Goal: Information Seeking & Learning: Learn about a topic

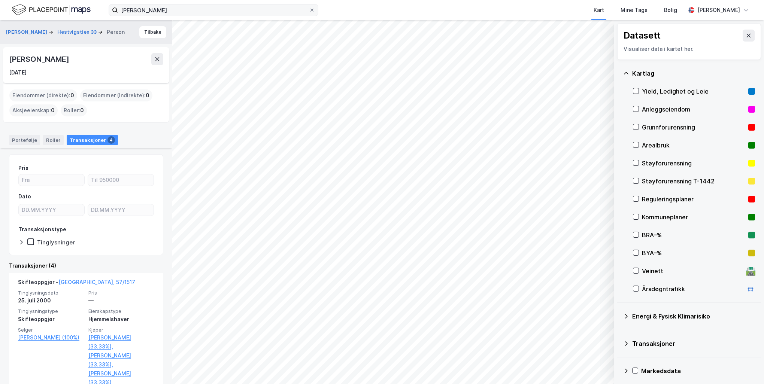
scroll to position [110, 0]
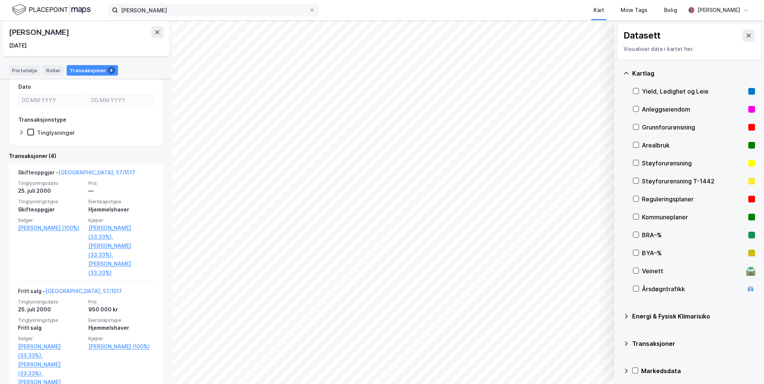
click at [166, 13] on div "[PERSON_NAME] Kart Mine Tags Bolig [PERSON_NAME]" at bounding box center [382, 10] width 764 height 20
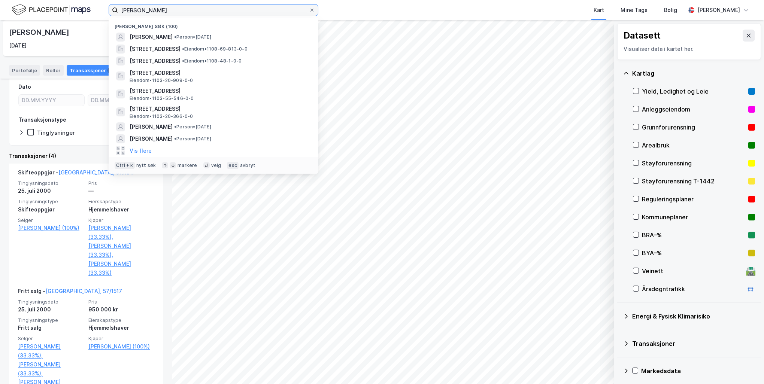
drag, startPoint x: 170, startPoint y: 11, endPoint x: 81, endPoint y: 7, distance: 88.8
click at [81, 7] on div "[PERSON_NAME] Nylige søk (100) [PERSON_NAME] • Person • [DATE][STREET_ADDRESS] …" at bounding box center [382, 10] width 764 height 20
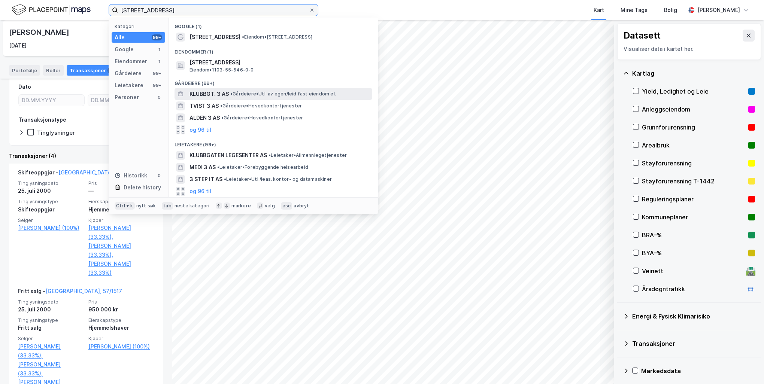
type input "[STREET_ADDRESS]"
click at [245, 97] on span "• Gårdeiere • Utl. av egen/leid fast eiendom el." at bounding box center [283, 94] width 106 height 6
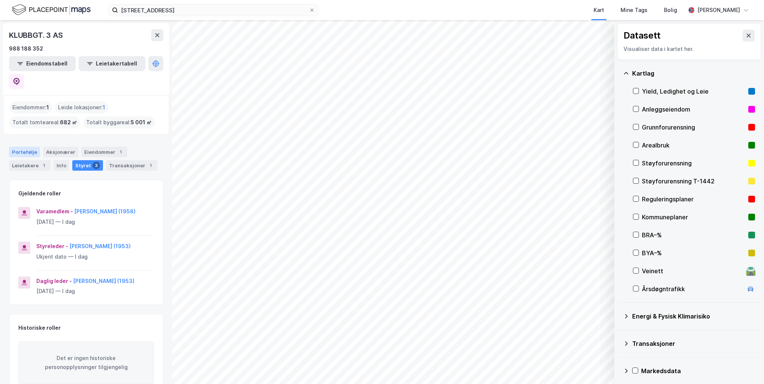
click at [21, 147] on div "Portefølje" at bounding box center [24, 152] width 31 height 10
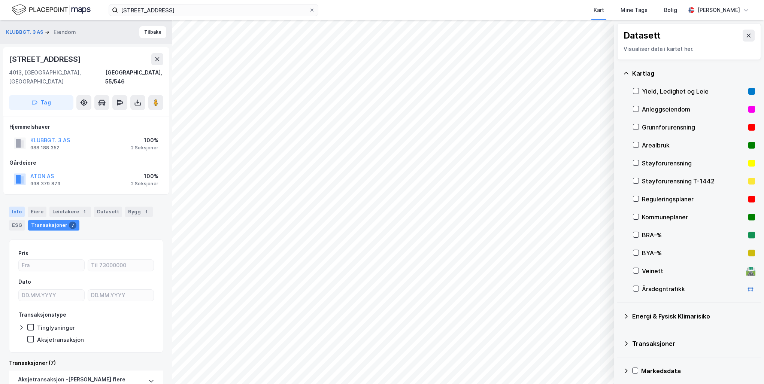
click at [18, 207] on div "Info" at bounding box center [17, 212] width 16 height 10
